Goal: Use online tool/utility

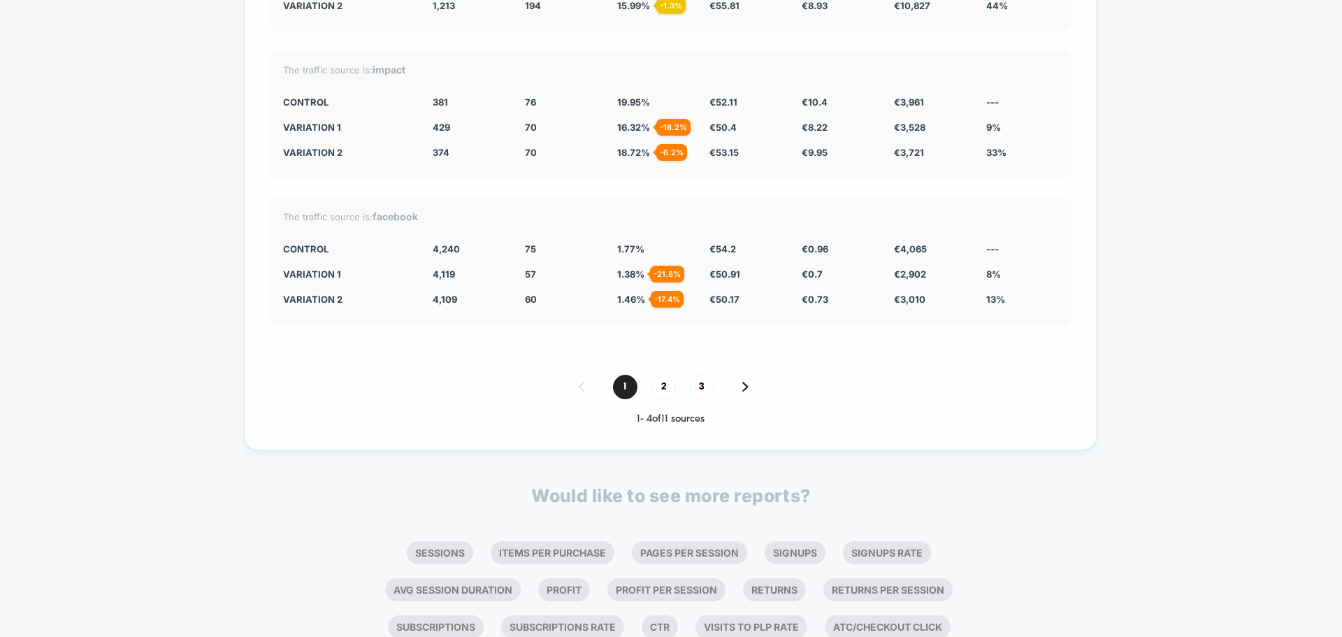
scroll to position [5201, 0]
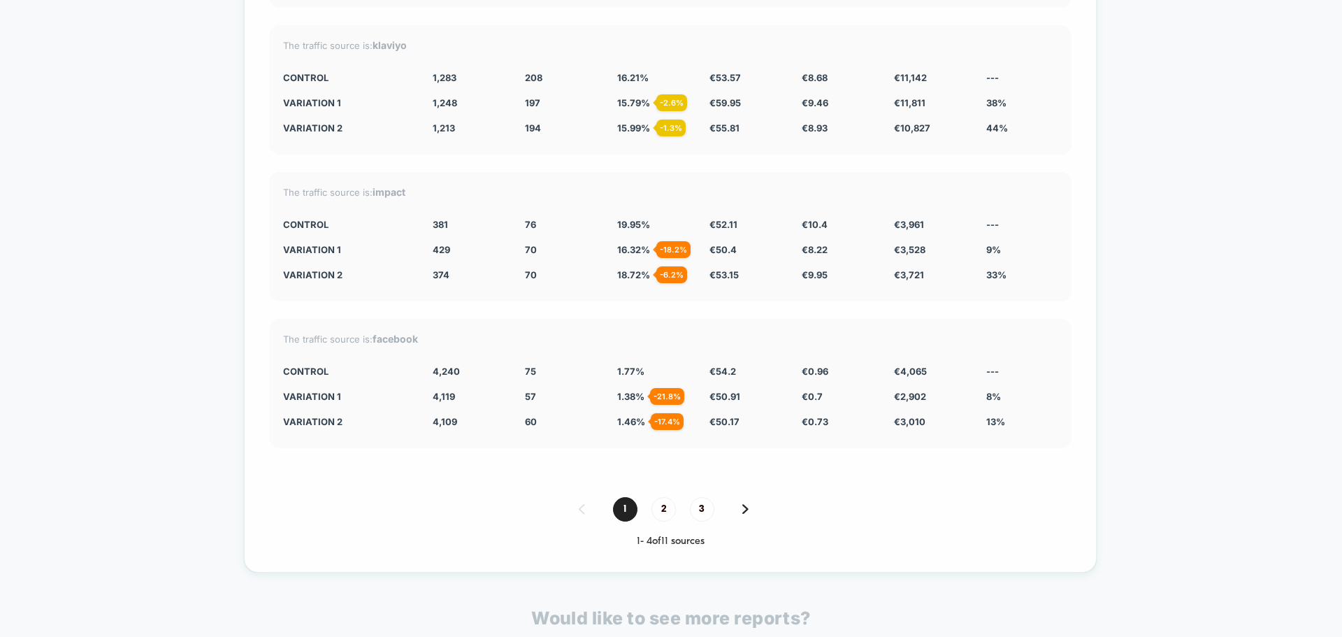
click at [745, 508] on img at bounding box center [746, 509] width 6 height 10
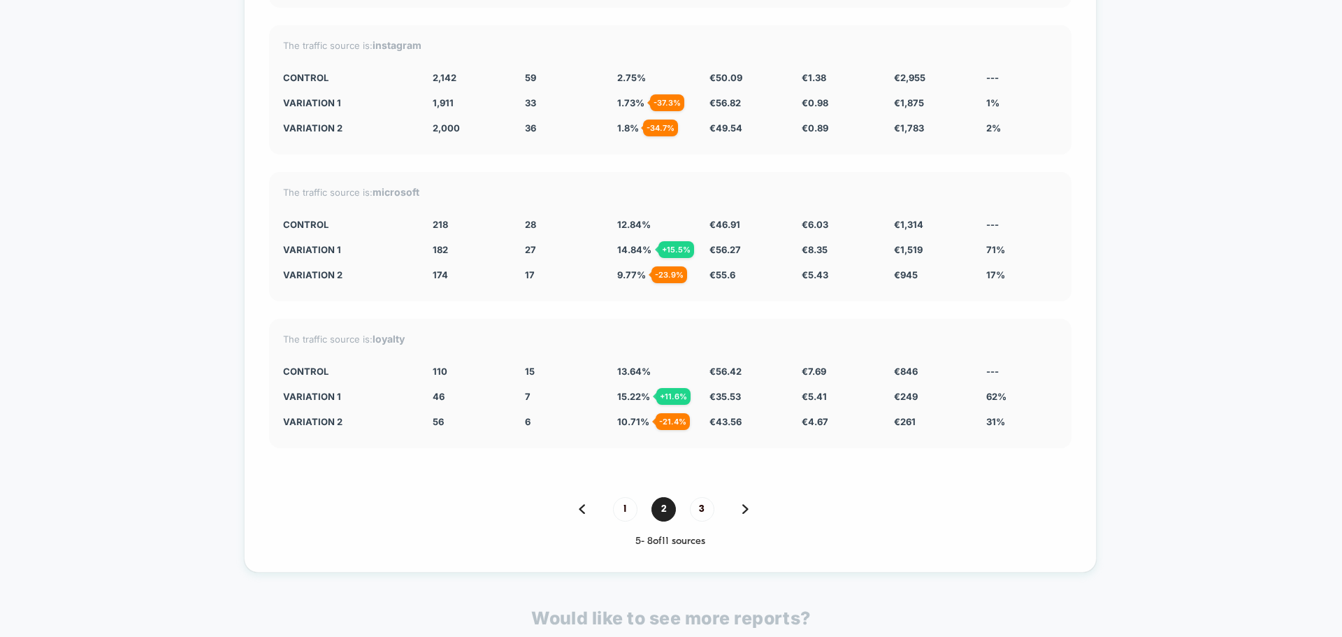
click at [745, 508] on img at bounding box center [746, 509] width 6 height 10
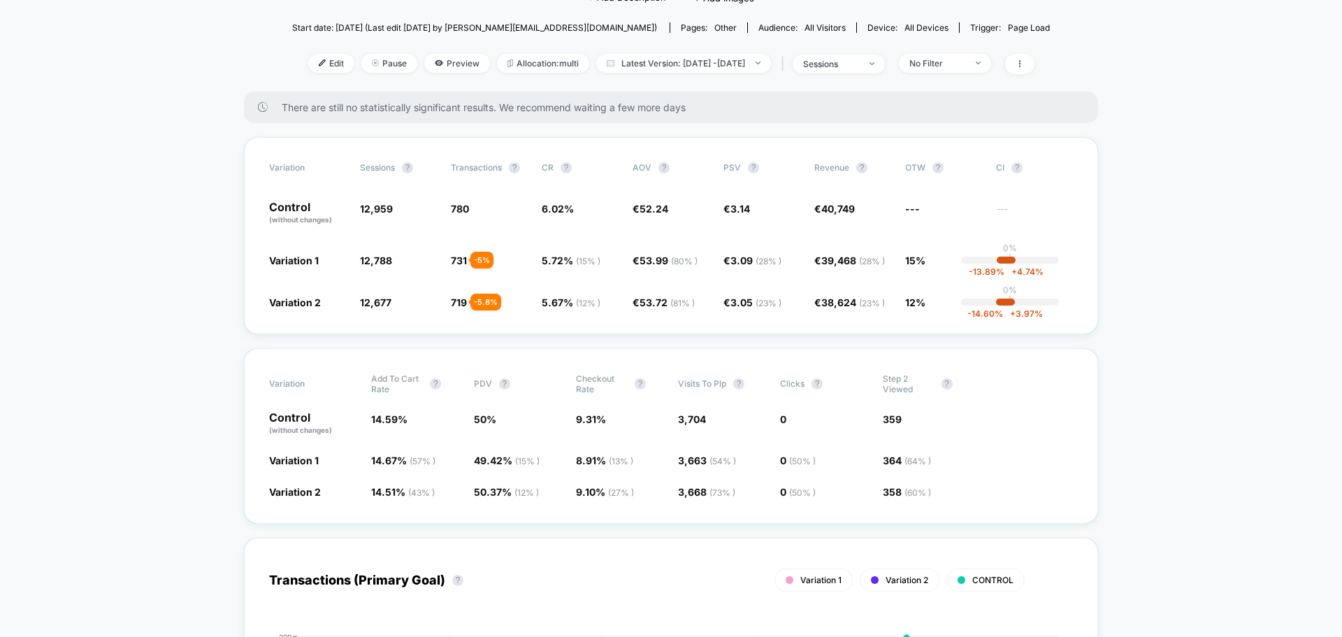
scroll to position [0, 0]
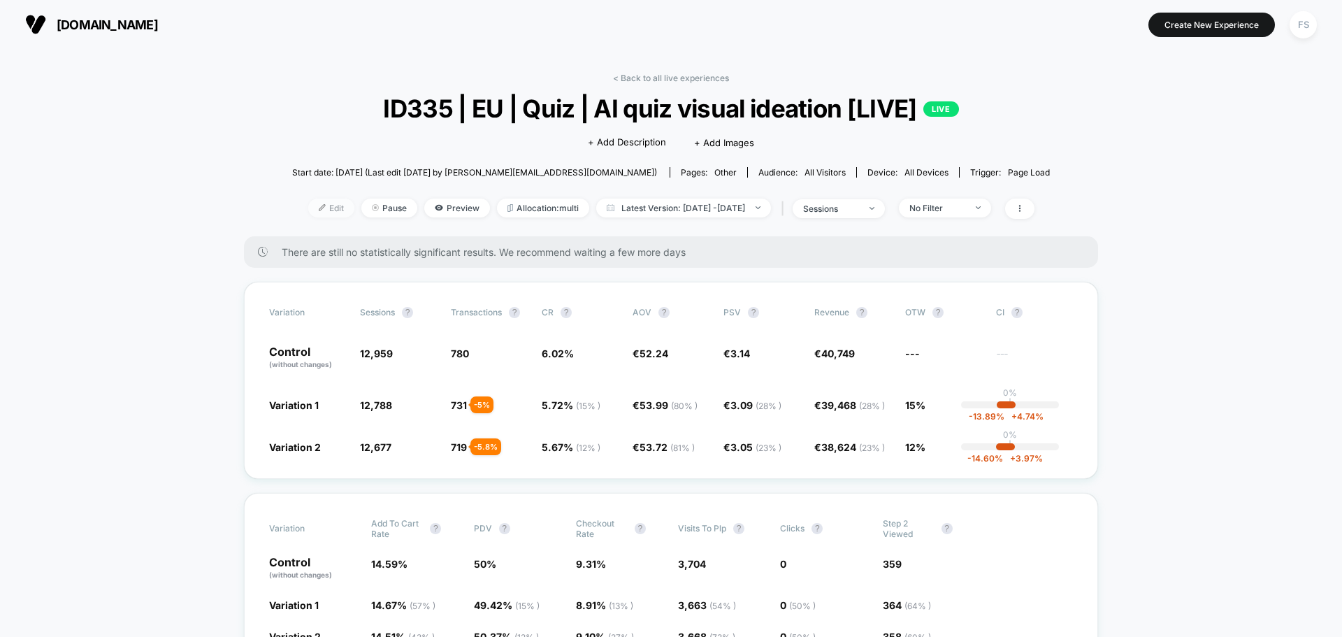
click at [313, 207] on span "Edit" at bounding box center [331, 208] width 46 height 19
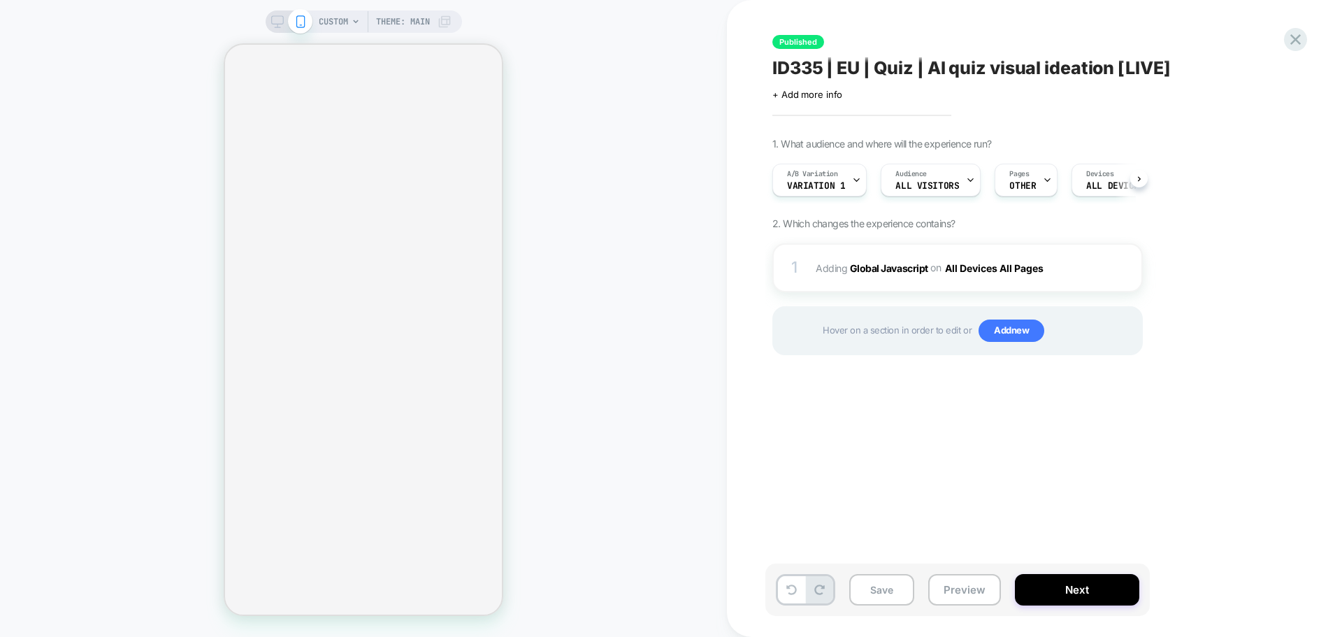
scroll to position [0, 1]
click at [1099, 587] on button "Next" at bounding box center [1077, 589] width 124 height 31
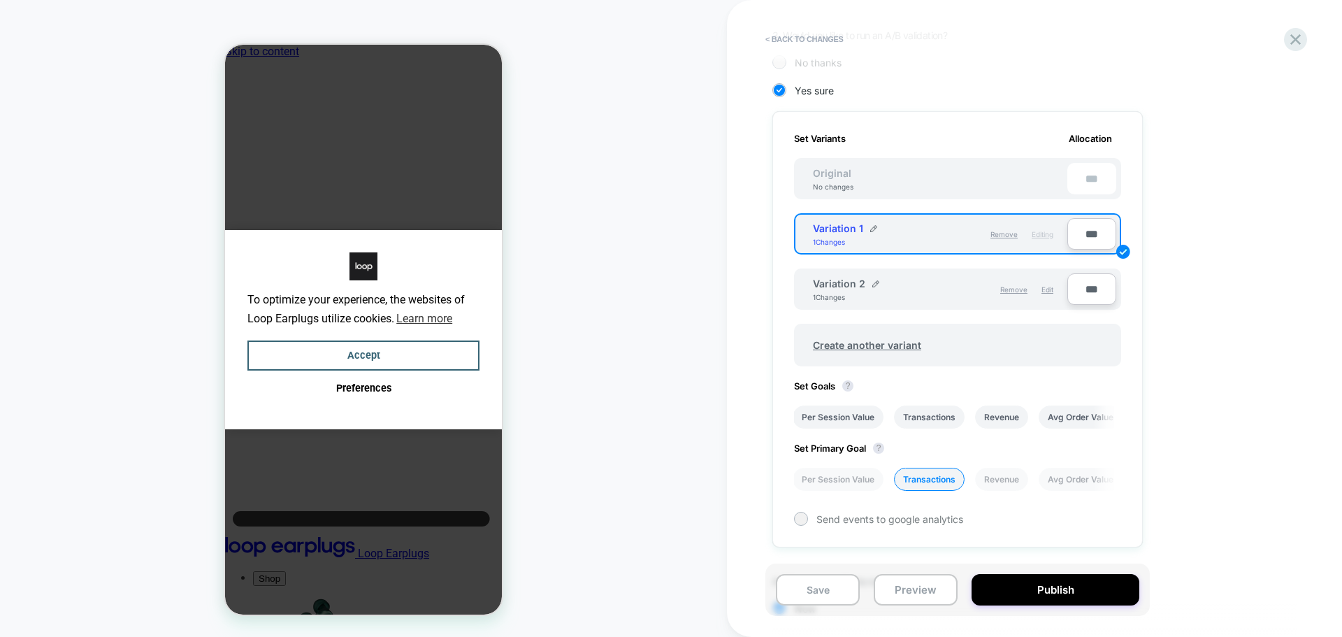
scroll to position [0, 0]
click at [0, 0] on button "?" at bounding box center [0, 0] width 0 height 0
click at [0, 0] on div "Set Primary Goal ? Per Session Value Transactions Revenue Avg Order Value Conve…" at bounding box center [0, 0] width 0 height 0
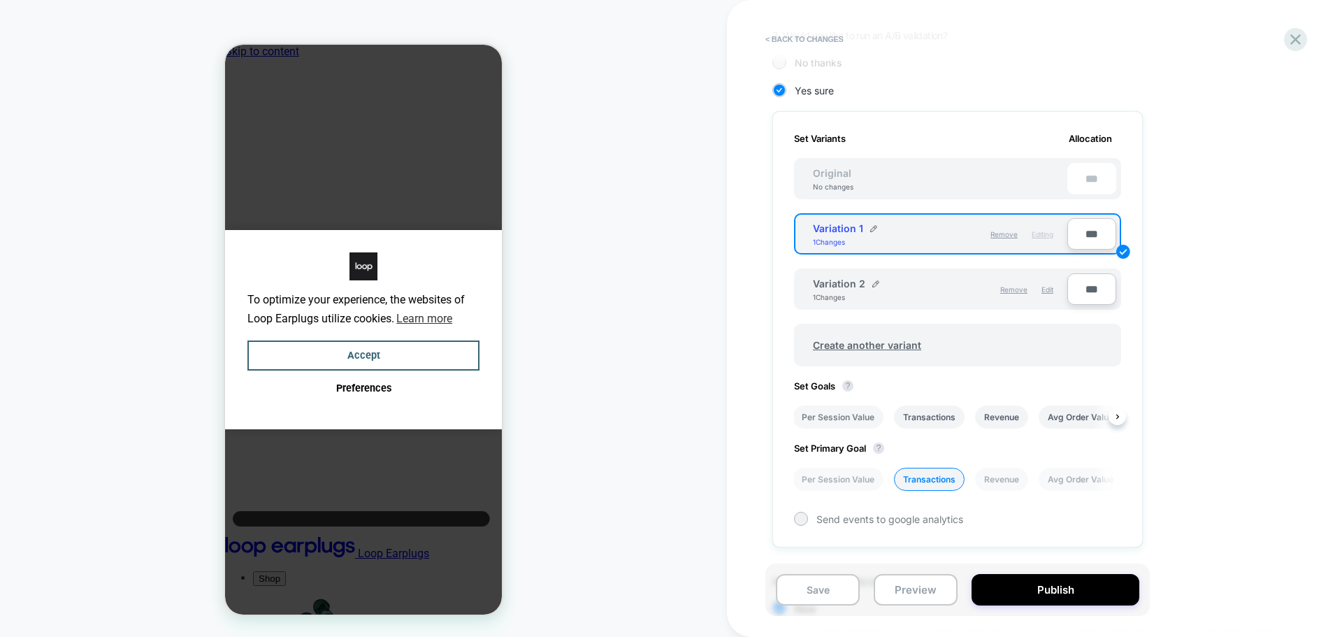
click at [812, 422] on li "Per Session Value" at bounding box center [838, 417] width 91 height 23
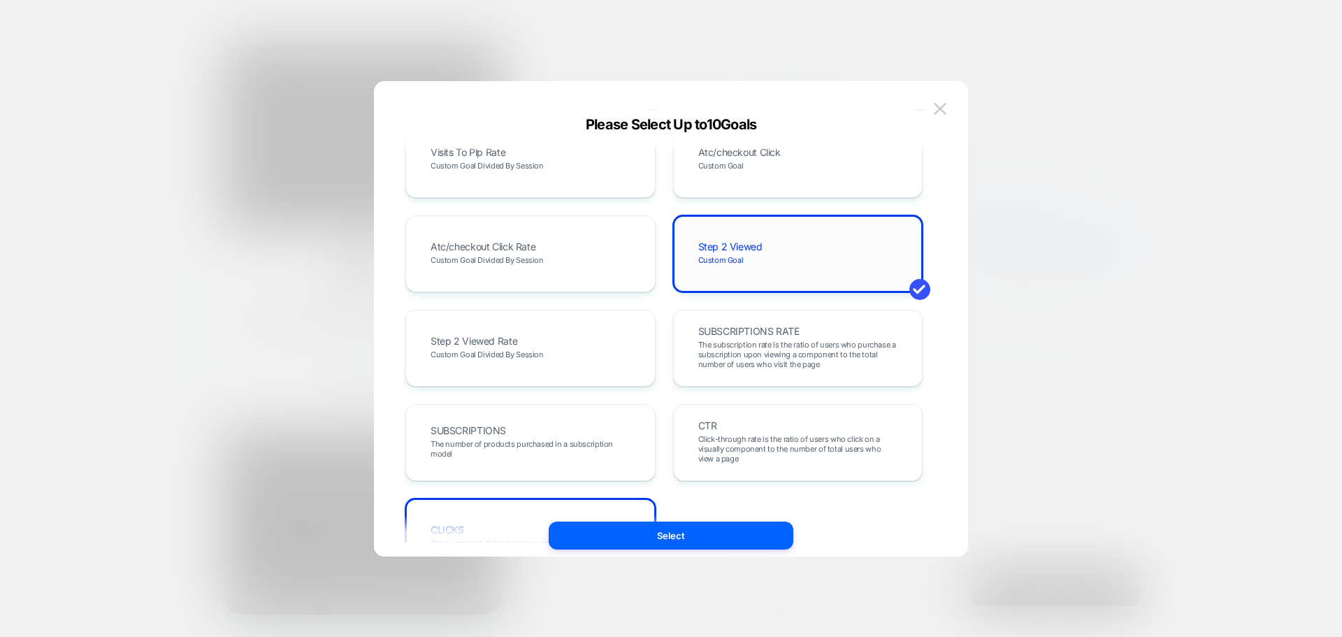
scroll to position [766, 0]
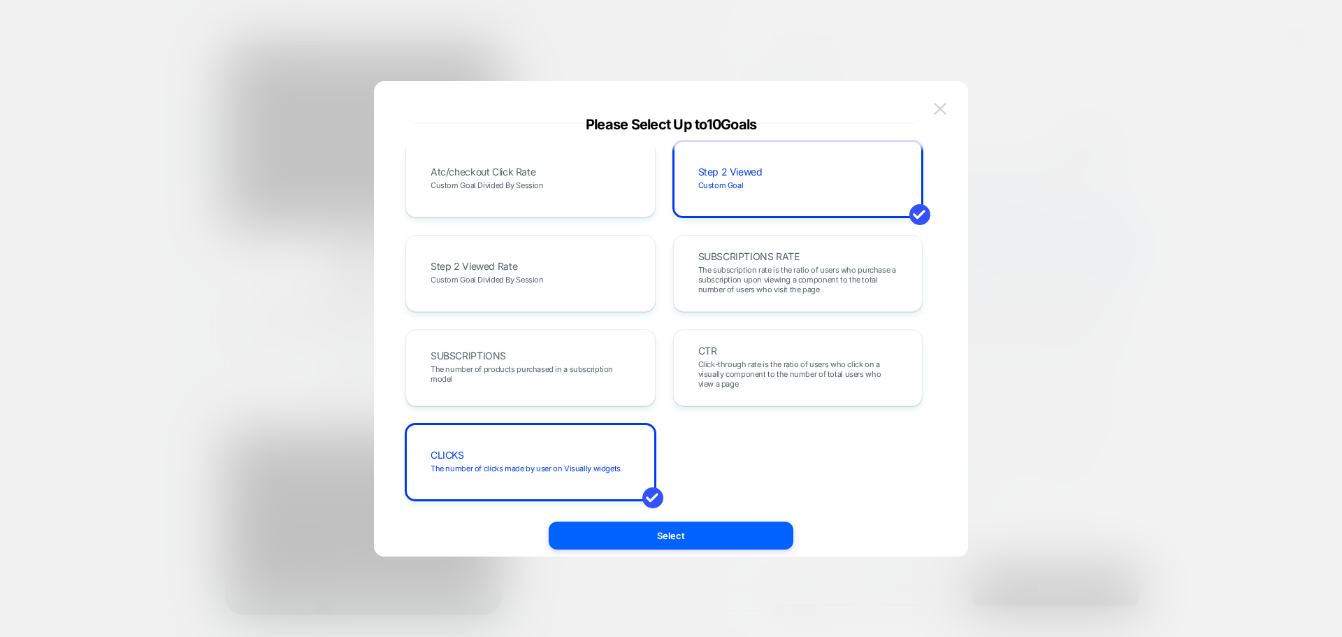
click at [0, 0] on button at bounding box center [0, 0] width 0 height 0
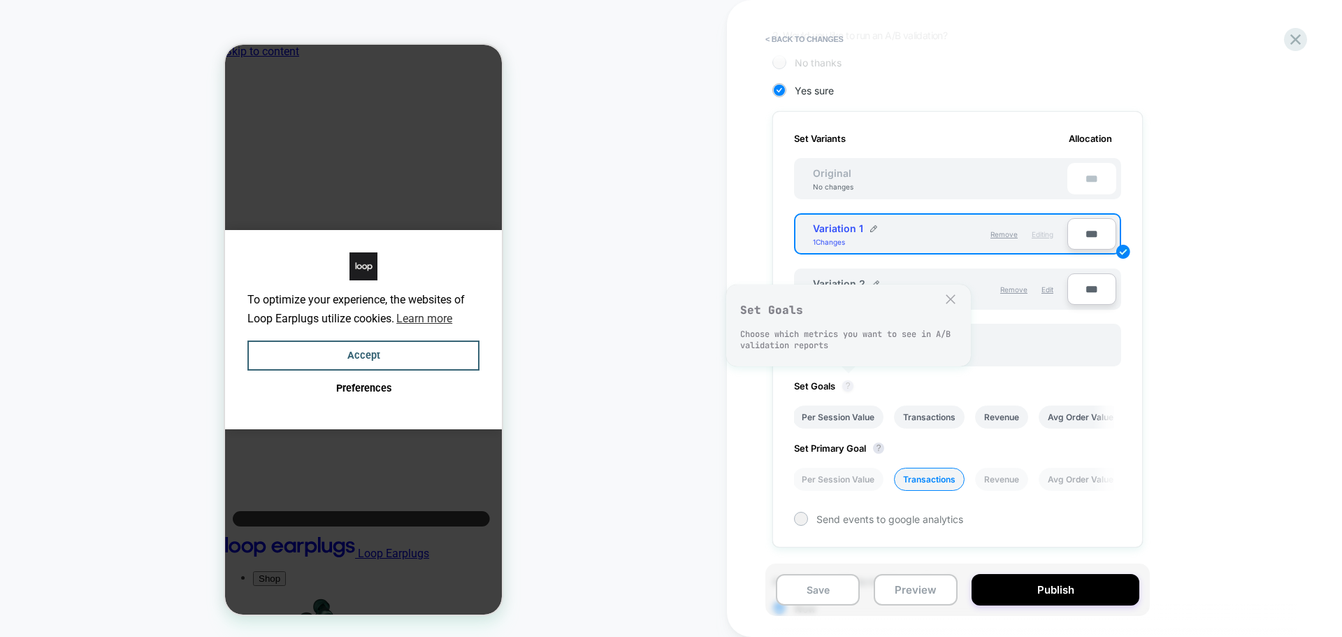
click at [0, 0] on button "?" at bounding box center [0, 0] width 0 height 0
click at [815, 410] on li "Per Session Value" at bounding box center [838, 417] width 91 height 23
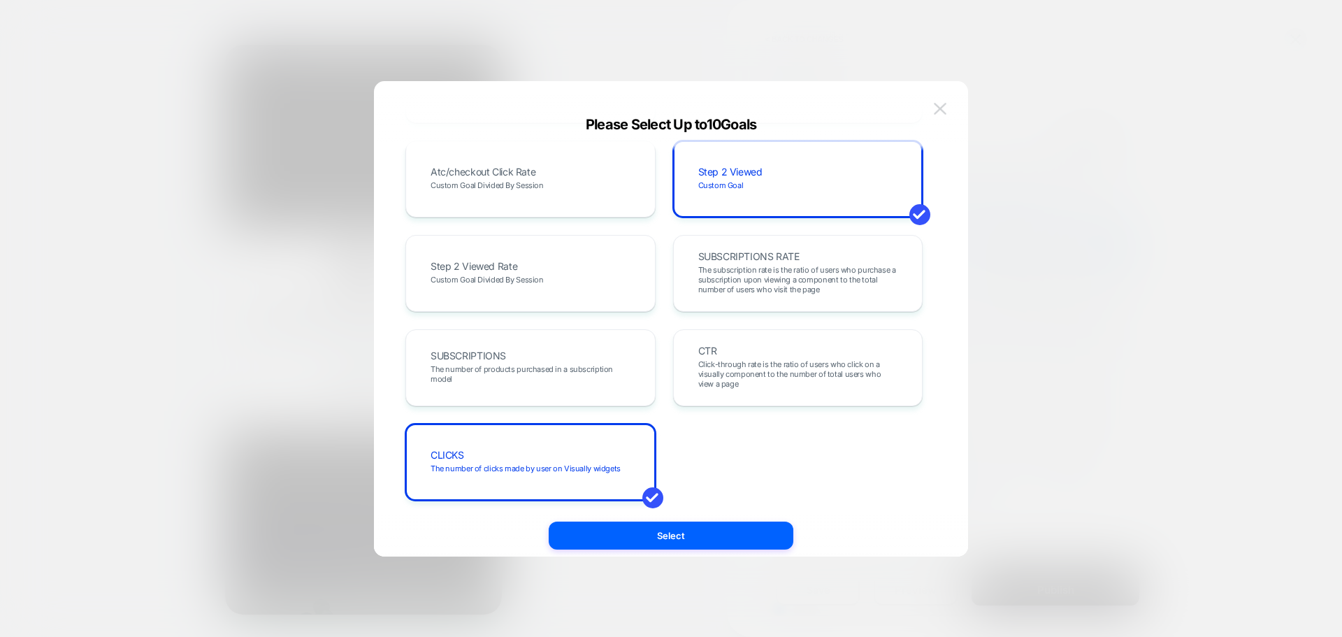
click at [943, 106] on img at bounding box center [940, 109] width 13 height 12
